Goal: Use online tool/utility: Utilize a website feature to perform a specific function

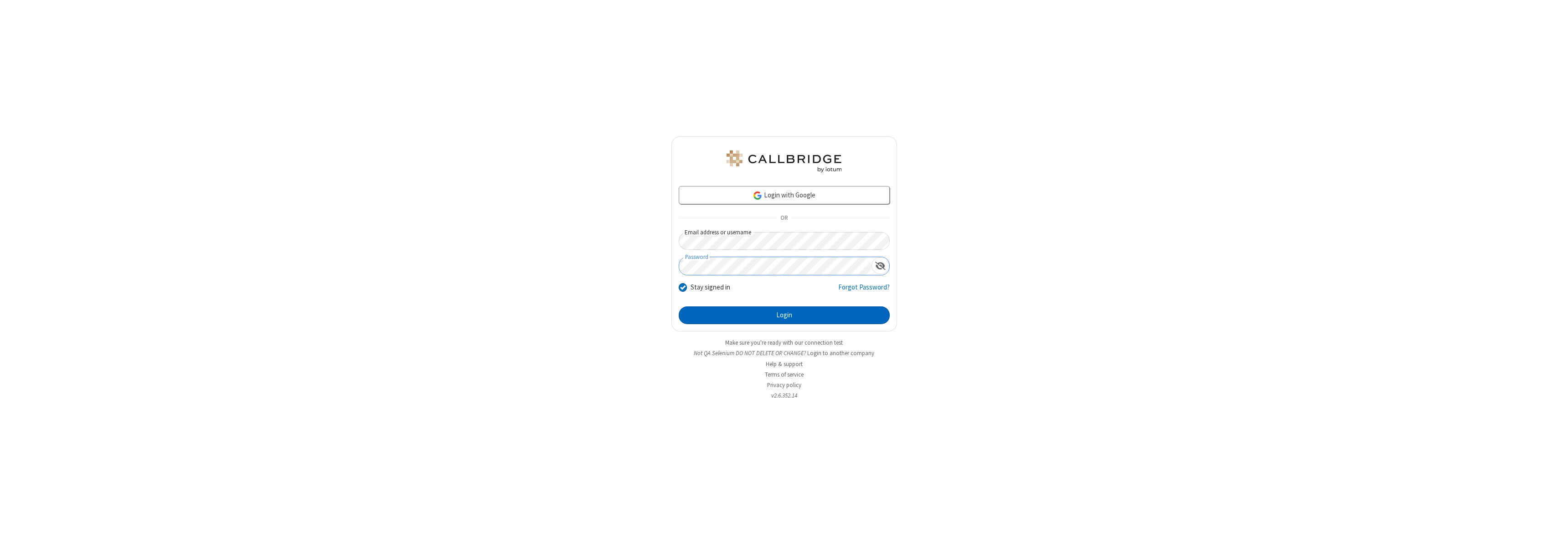
click at [784, 315] on button "Login" at bounding box center [784, 315] width 211 height 18
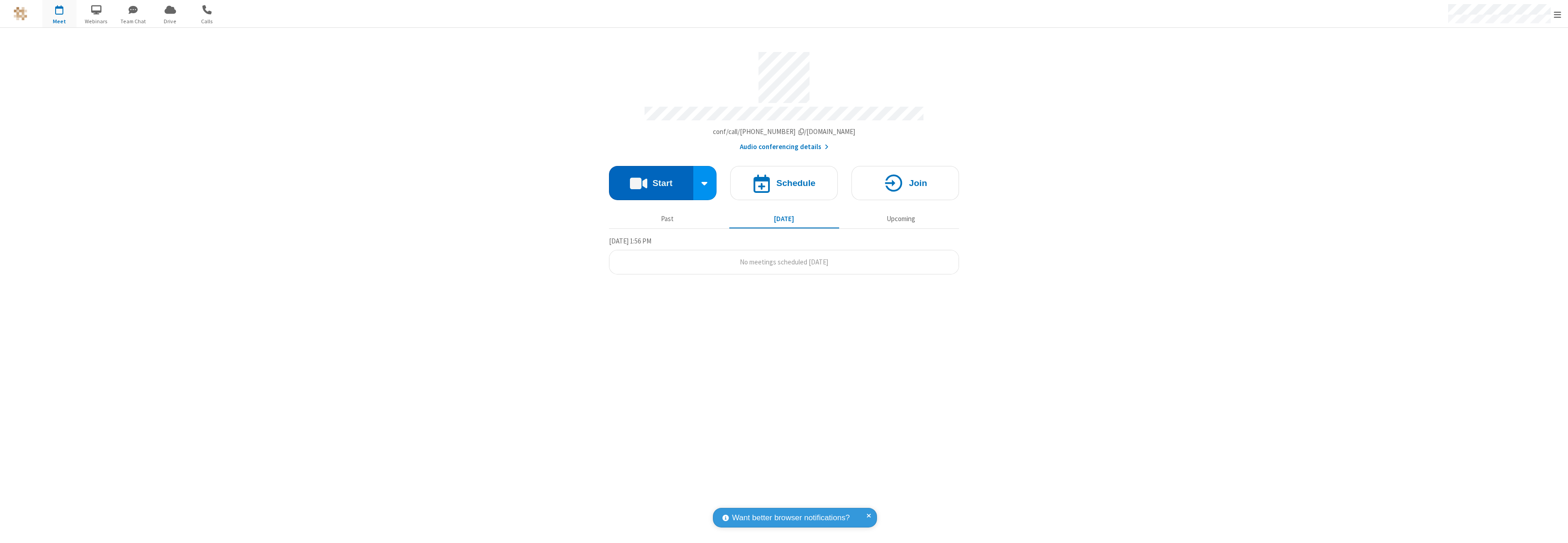
click at [651, 178] on button "Start" at bounding box center [651, 183] width 84 height 34
